Goal: Information Seeking & Learning: Learn about a topic

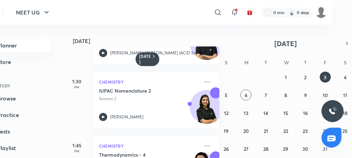
scroll to position [104, 7]
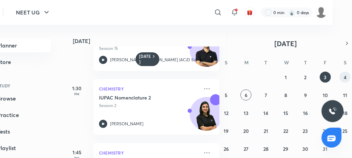
click at [345, 75] on abbr "4" at bounding box center [345, 77] width 3 height 7
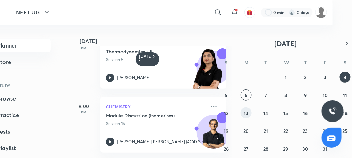
scroll to position [150, 0]
click at [226, 96] on abbr "5" at bounding box center [226, 95] width 3 height 7
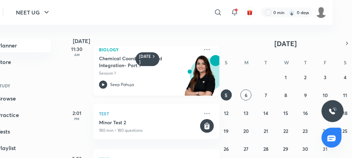
scroll to position [0, 7]
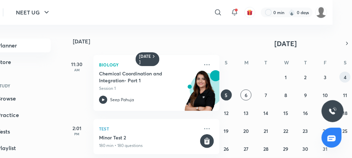
click at [346, 77] on abbr "4" at bounding box center [345, 77] width 3 height 7
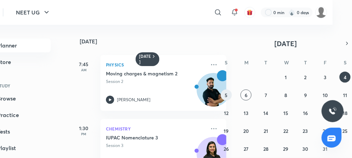
click at [225, 97] on abbr "5" at bounding box center [226, 95] width 3 height 7
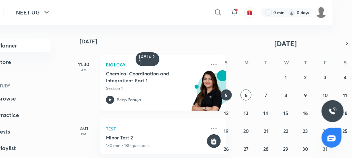
click at [106, 96] on div "Biology Chemical Coordination and Integration- Part 1 Session 1 Seep Pahuja" at bounding box center [163, 83] width 126 height 56
